Goal: Information Seeking & Learning: Learn about a topic

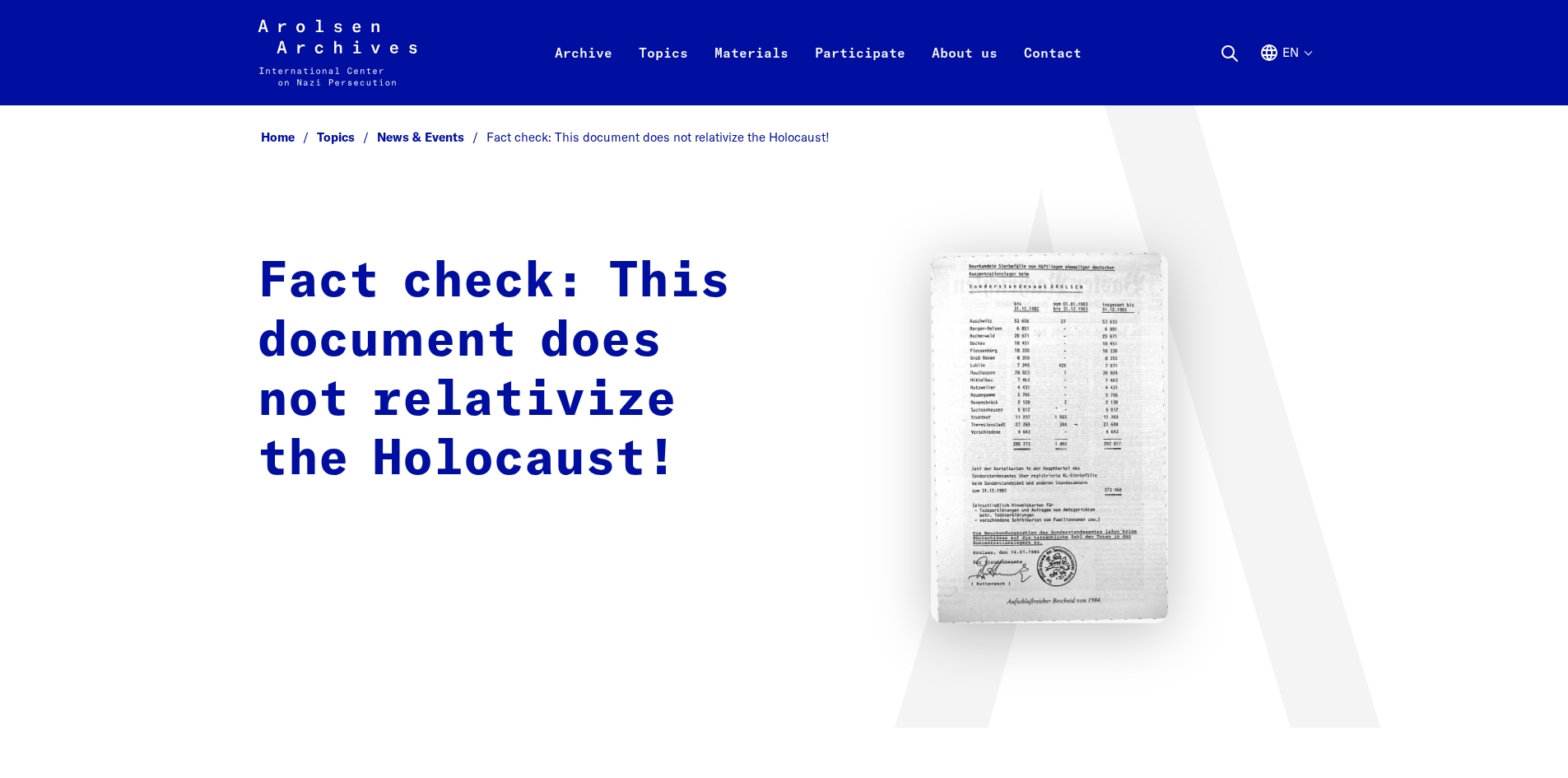
click at [1052, 370] on img at bounding box center [1050, 437] width 238 height 370
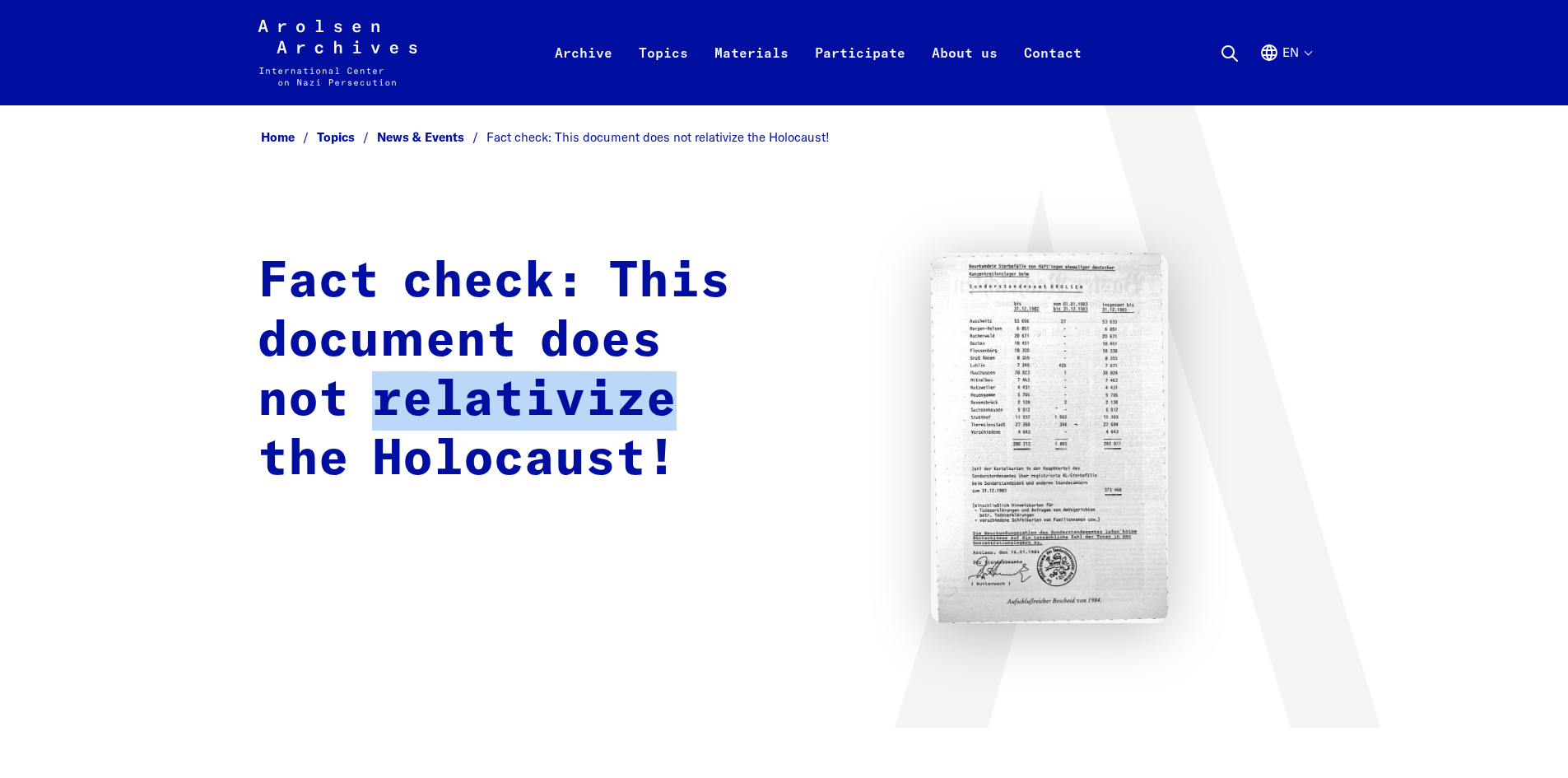
drag, startPoint x: 673, startPoint y: 405, endPoint x: 380, endPoint y: 406, distance: 293.0
click at [380, 406] on h1 "Fact check: This document does not relativize the Holocaust!" at bounding box center [506, 371] width 498 height 237
copy h1 "relativize"
click at [795, 399] on div "Fact check: This document does not relativize the Holocaust!" at bounding box center [784, 437] width 1053 height 370
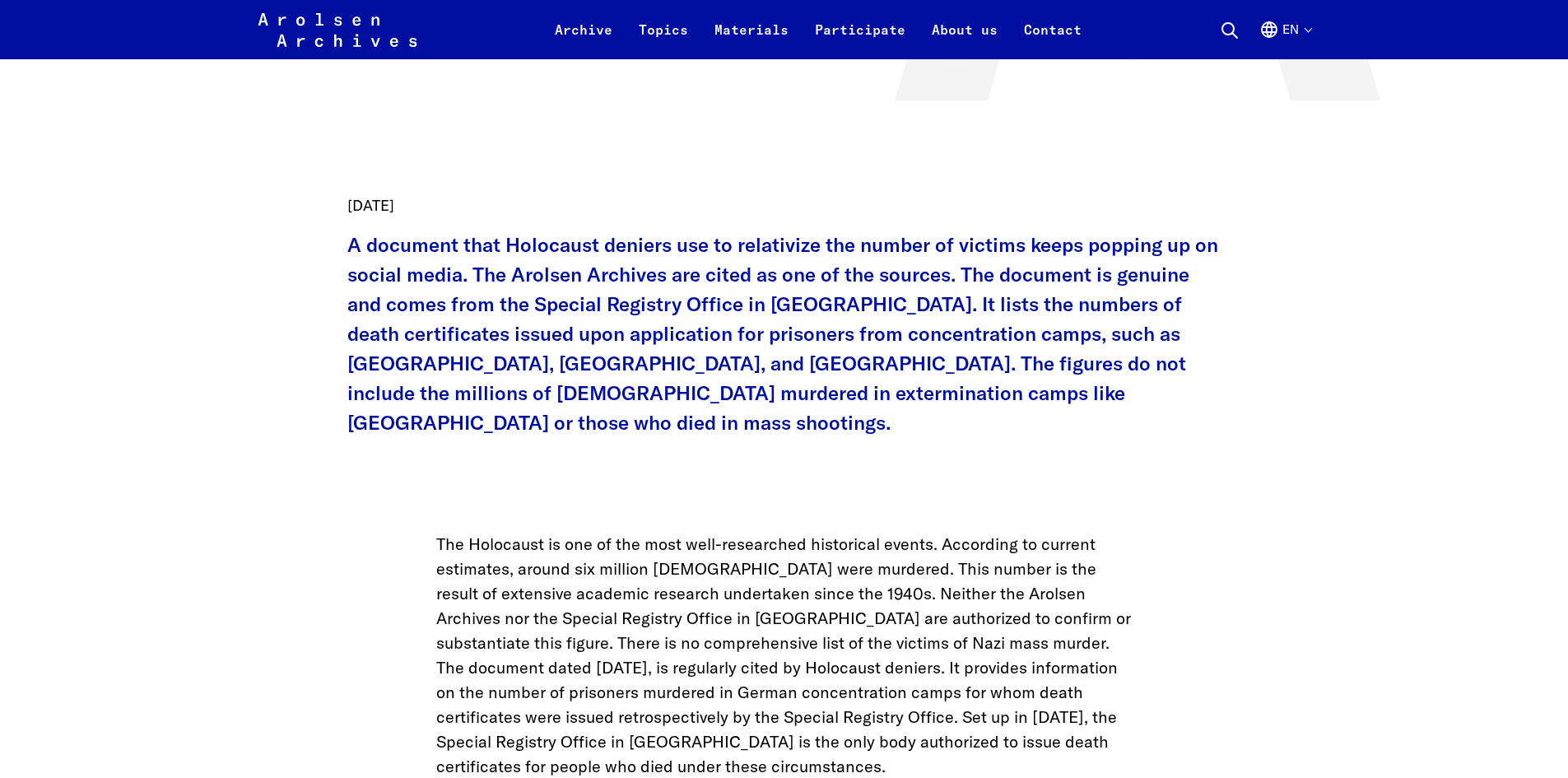
scroll to position [658, 0]
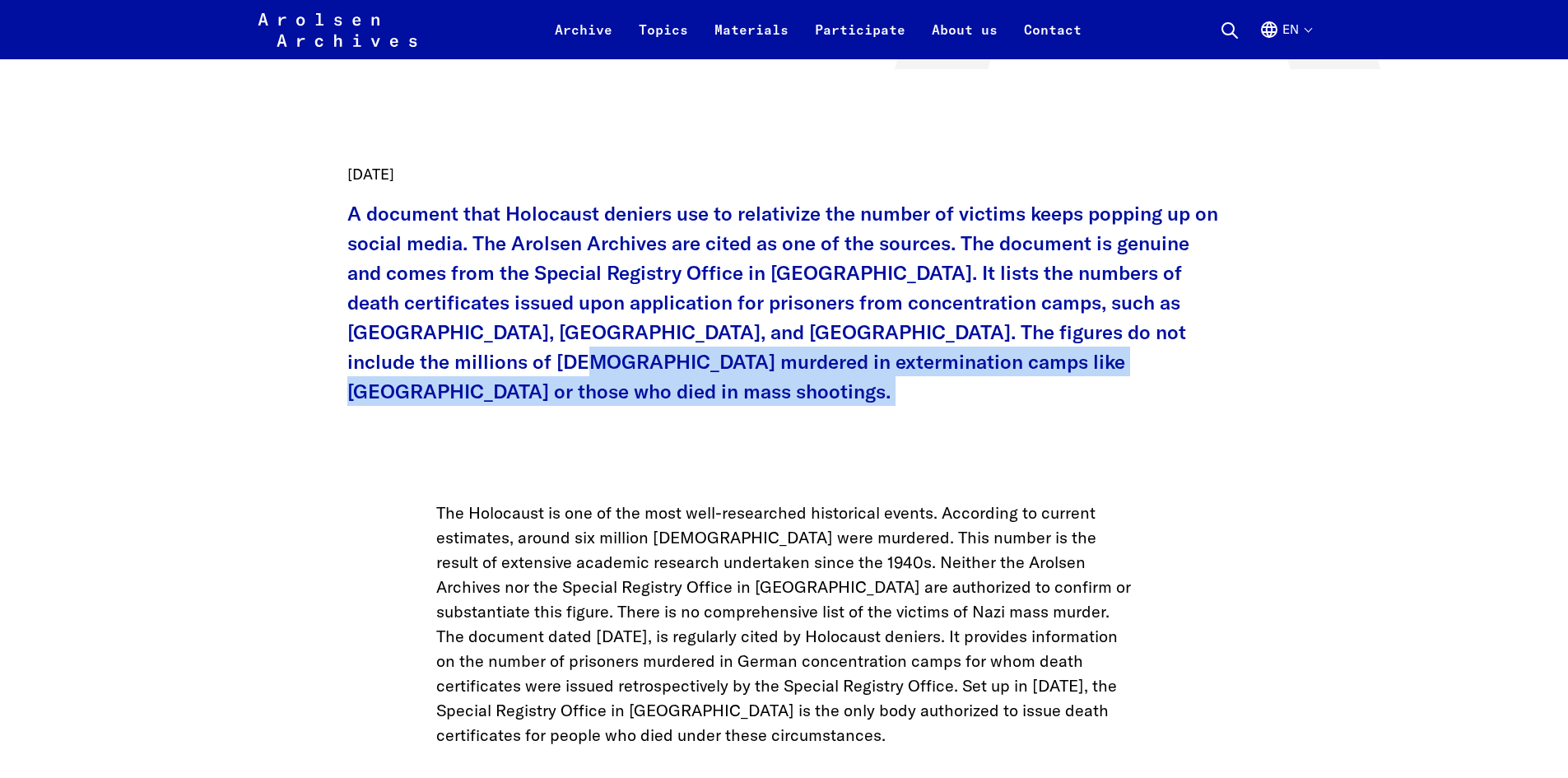
drag, startPoint x: 476, startPoint y: 374, endPoint x: 338, endPoint y: 378, distance: 138.1
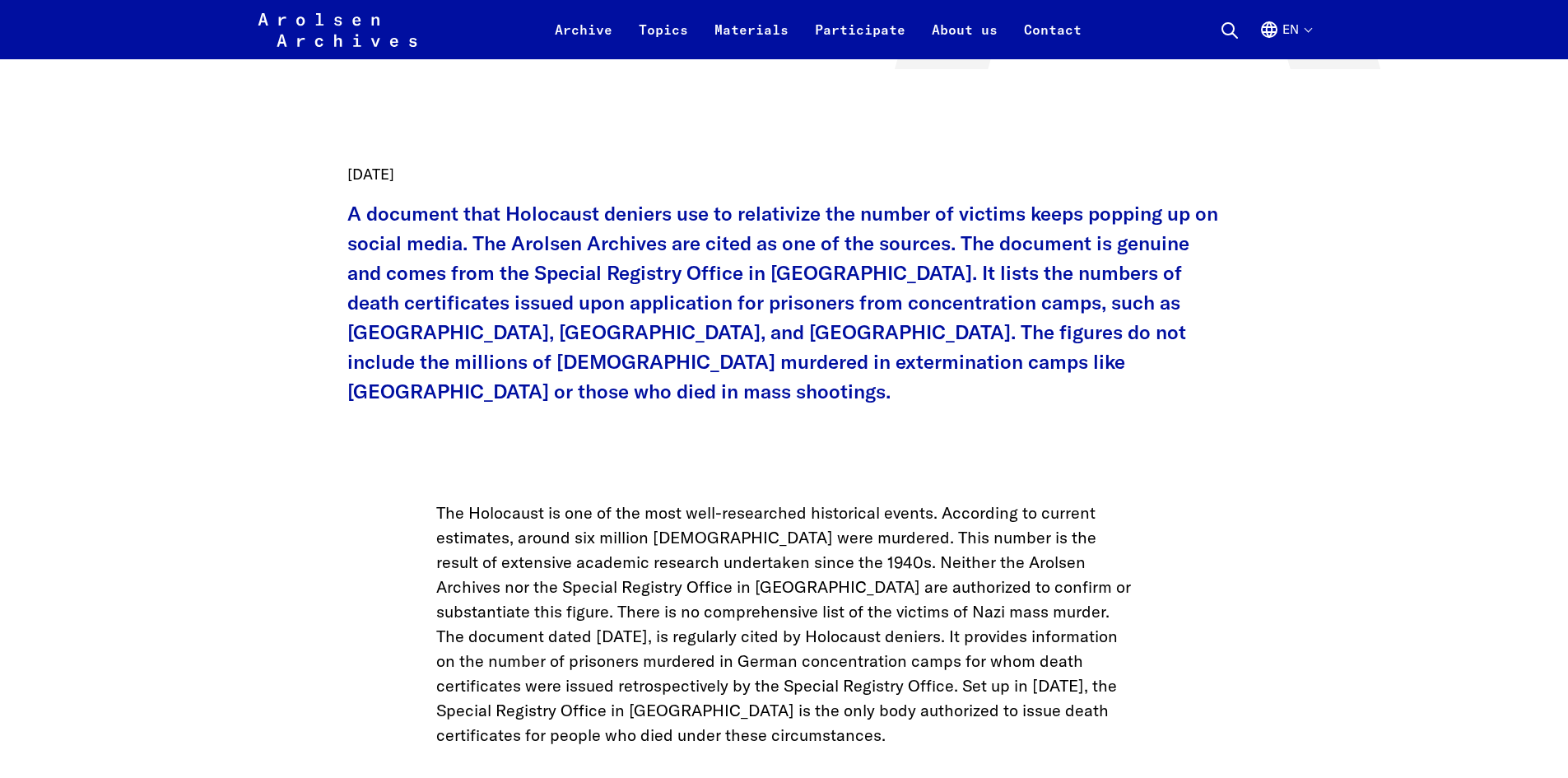
drag, startPoint x: 353, startPoint y: 367, endPoint x: 337, endPoint y: 379, distance: 20.0
click at [352, 368] on p "A document that Holocaust deniers use to relativize the number of victims keeps…" at bounding box center [784, 302] width 874 height 207
drag, startPoint x: 334, startPoint y: 365, endPoint x: 472, endPoint y: 366, distance: 138.0
copy p "extermination"
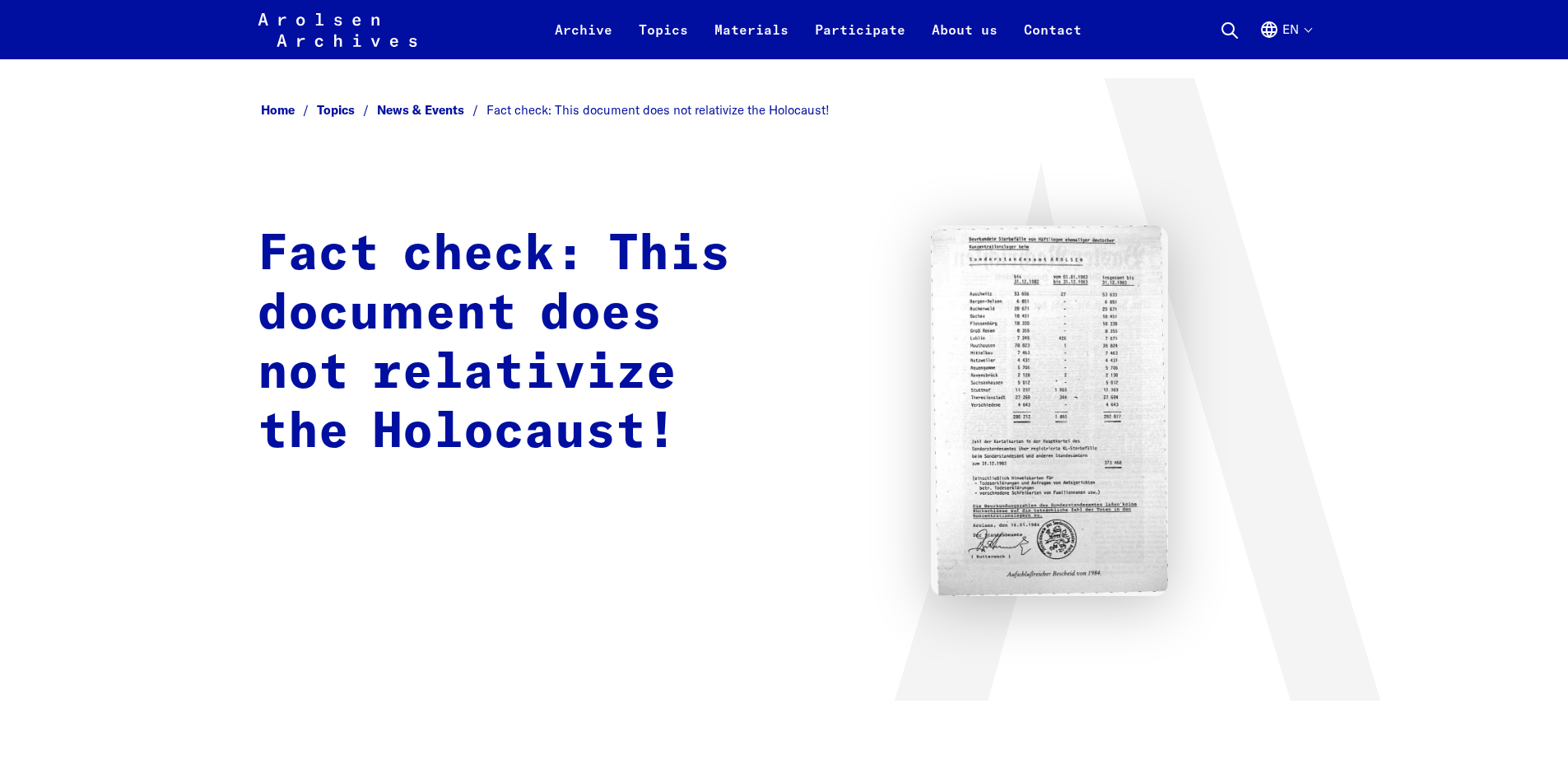
scroll to position [0, 0]
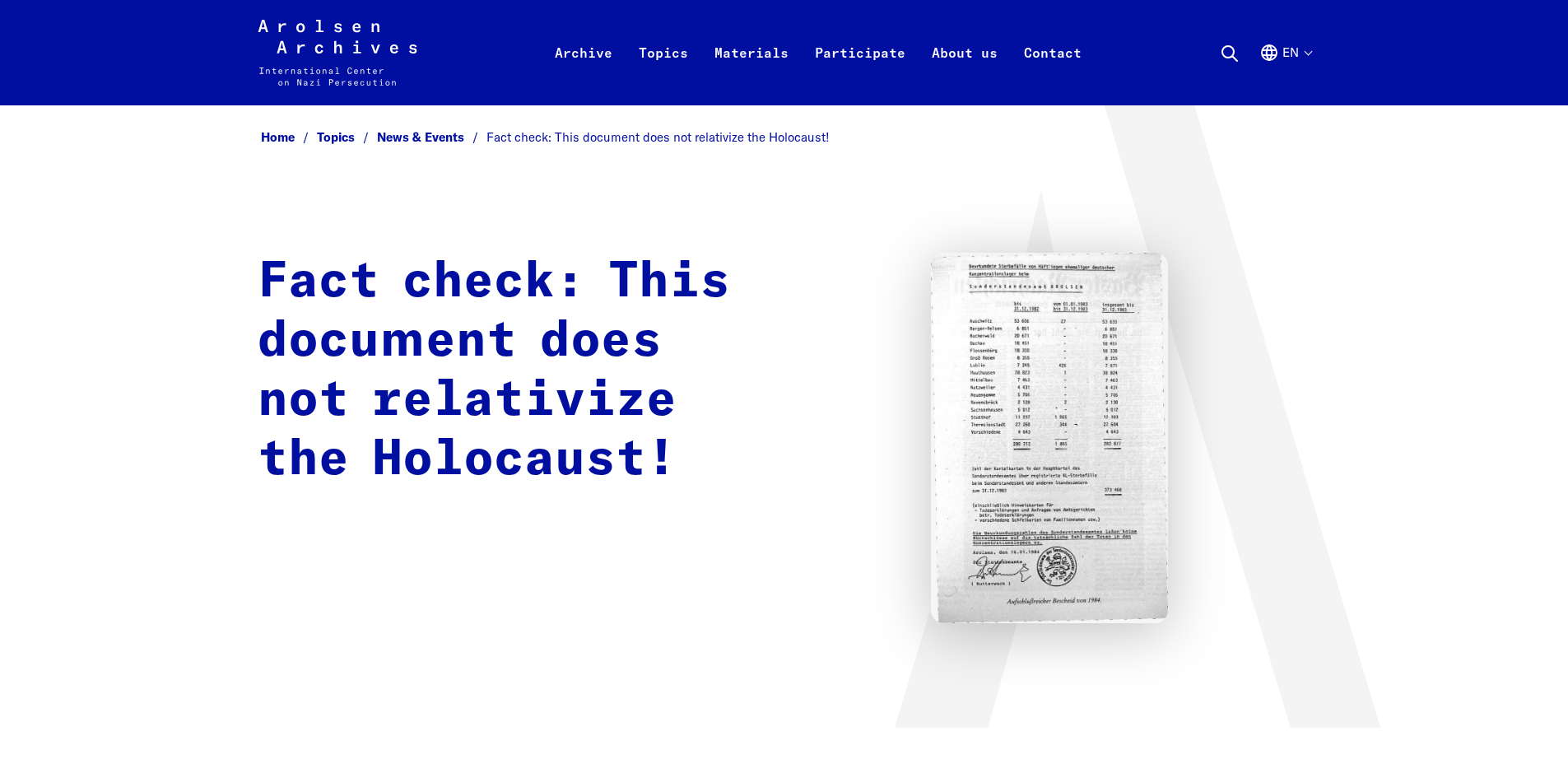
click at [998, 453] on img at bounding box center [1050, 437] width 238 height 370
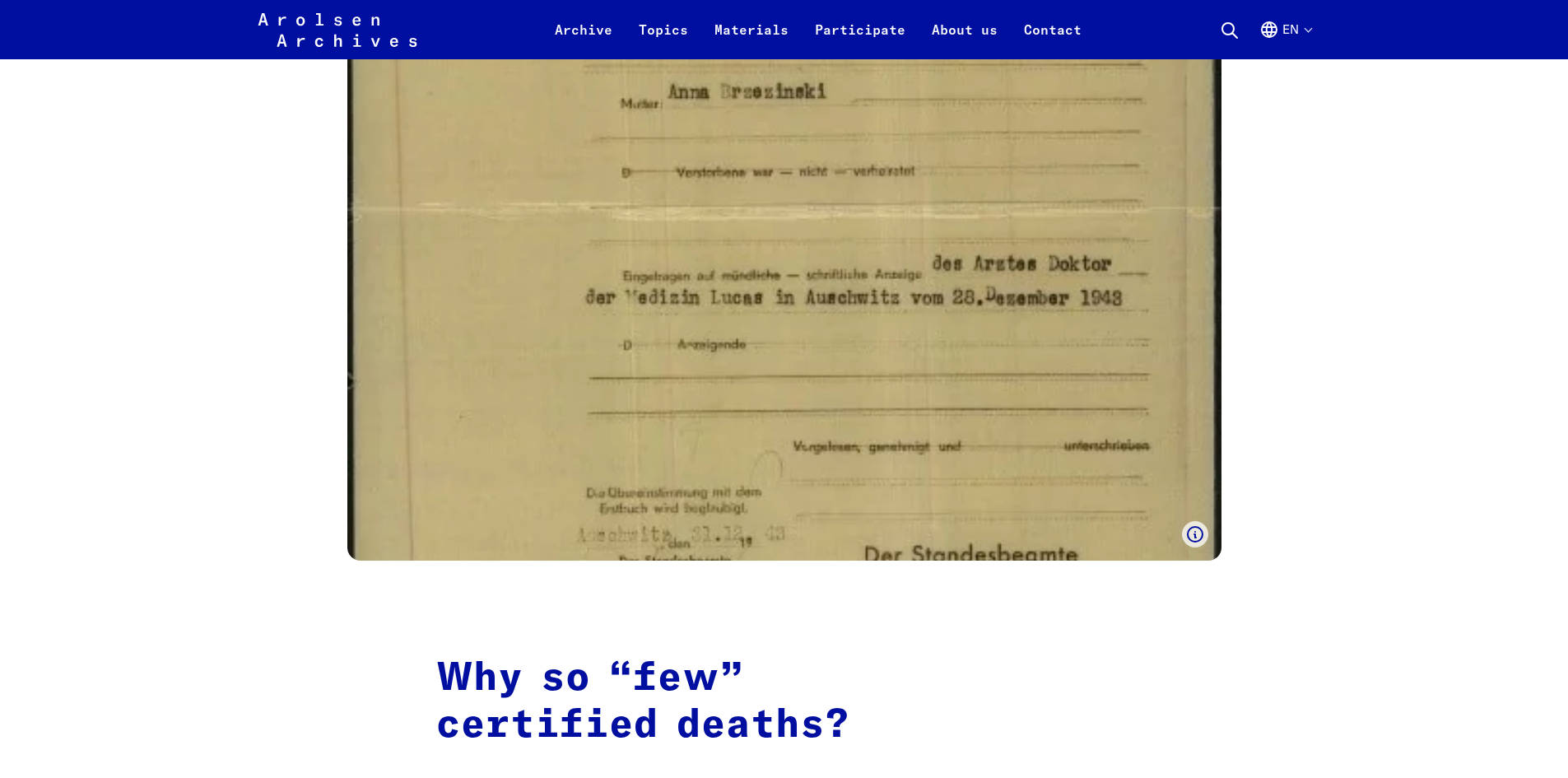
scroll to position [1975, 0]
